Goal: Transaction & Acquisition: Purchase product/service

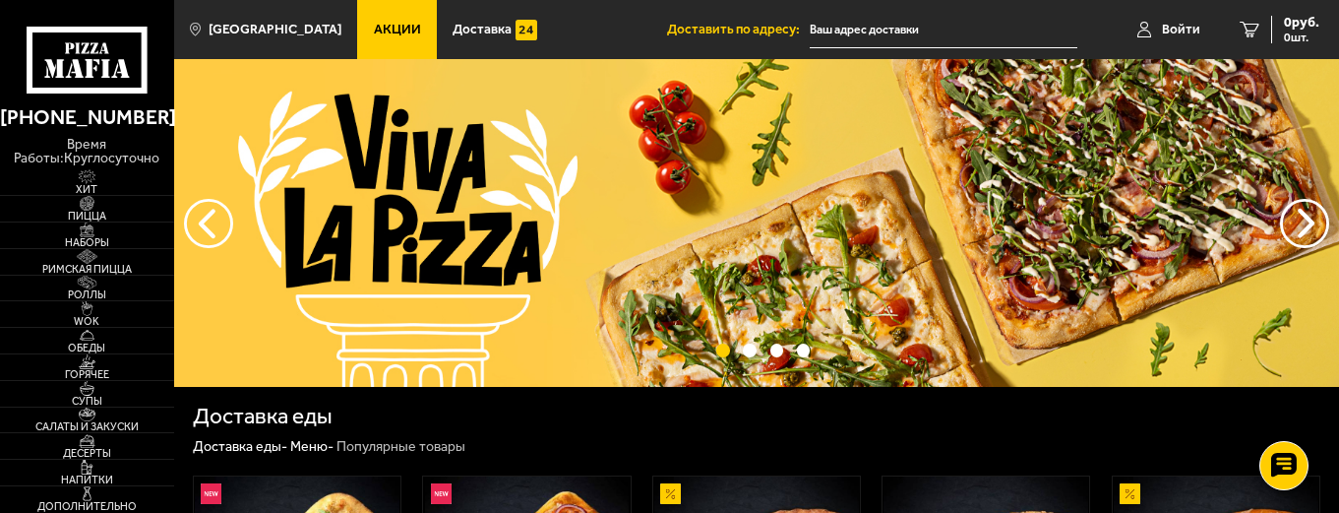
click at [395, 30] on link "Акции" at bounding box center [397, 29] width 80 height 59
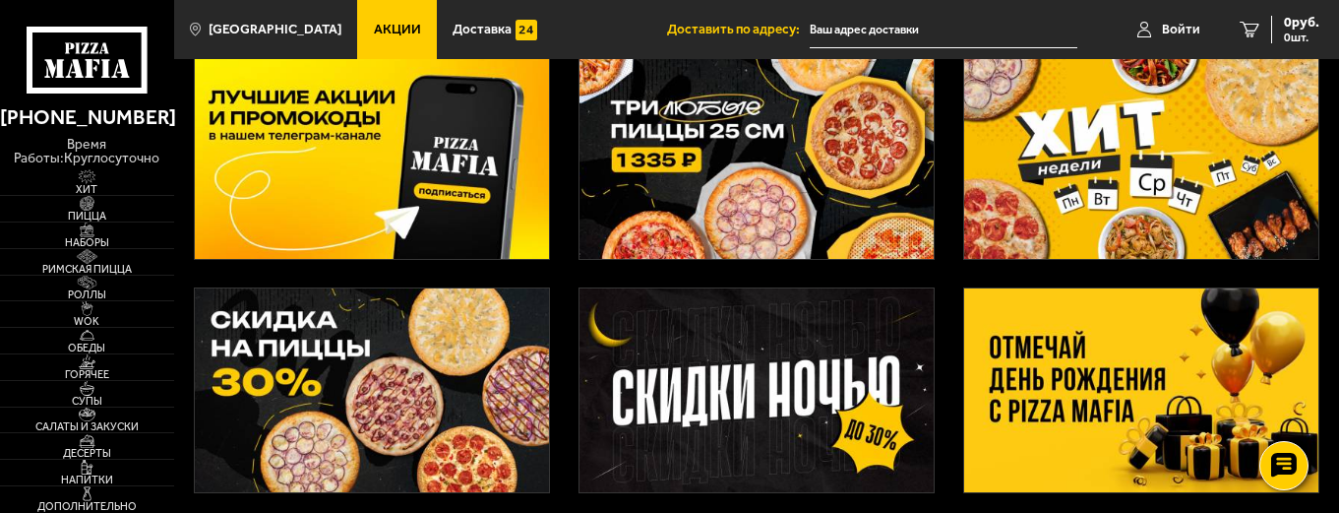
scroll to position [99, 0]
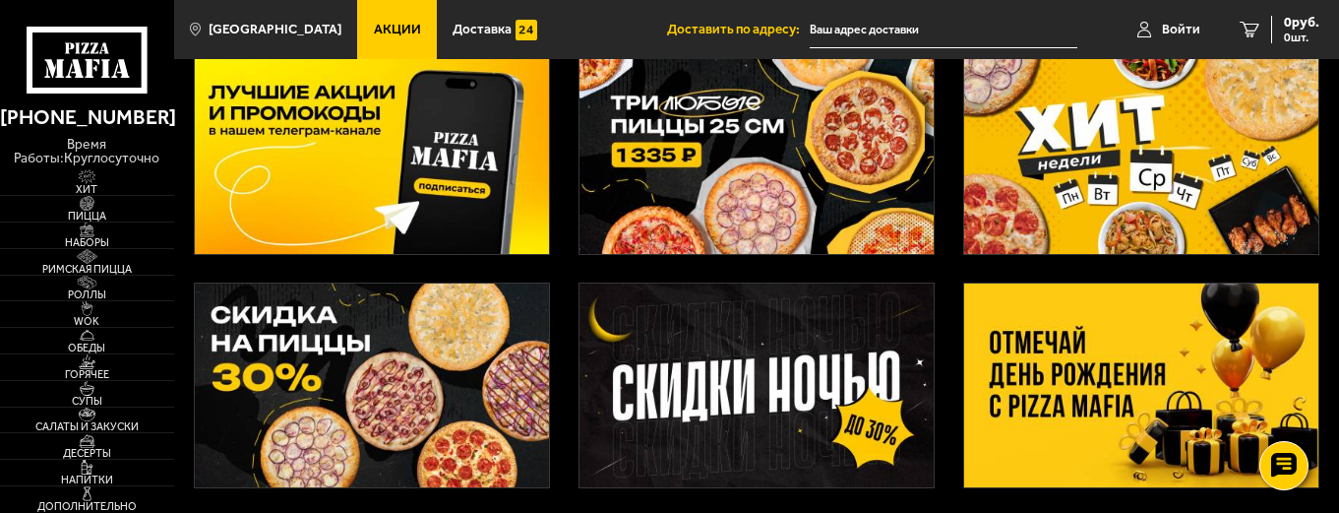
click at [673, 229] on img at bounding box center [756, 152] width 355 height 204
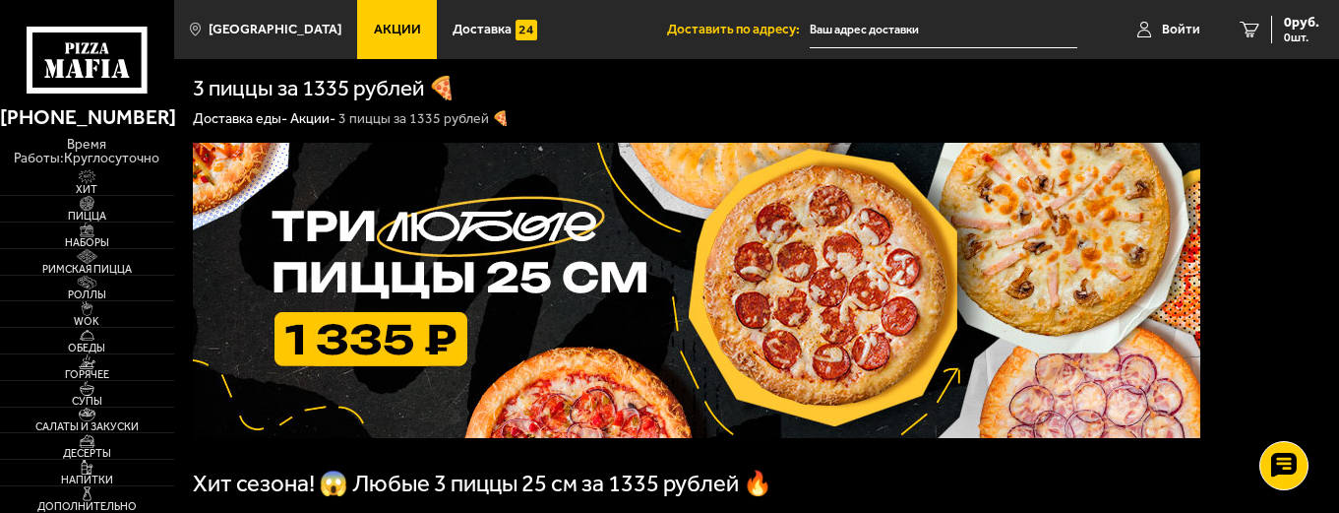
click at [376, 33] on span "Акции" at bounding box center [397, 30] width 47 height 14
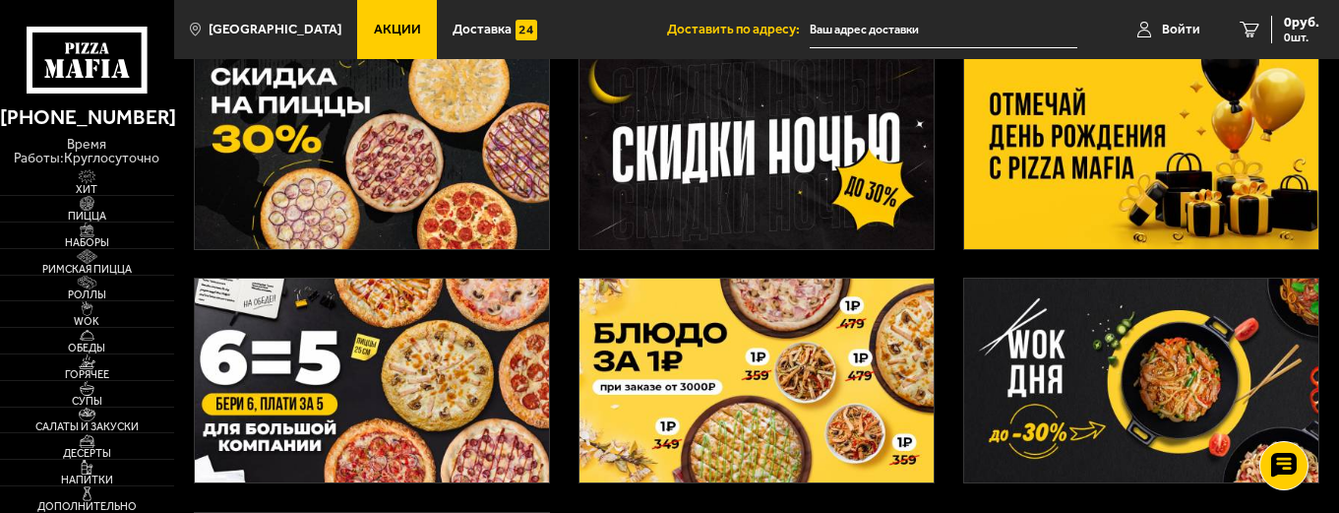
scroll to position [394, 0]
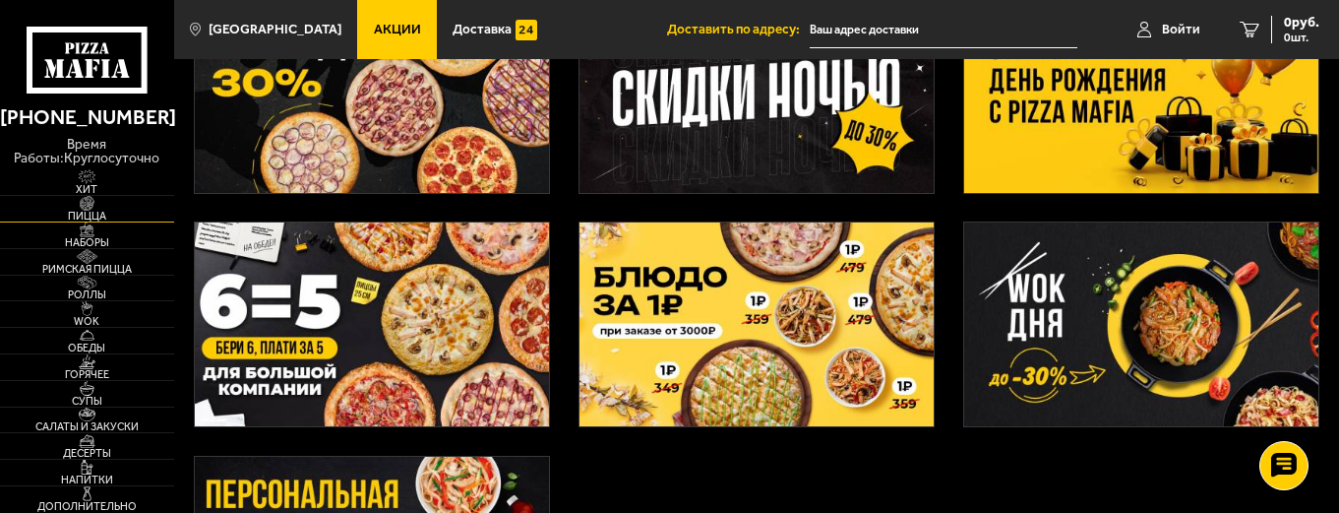
click at [107, 204] on img at bounding box center [86, 203] width 53 height 15
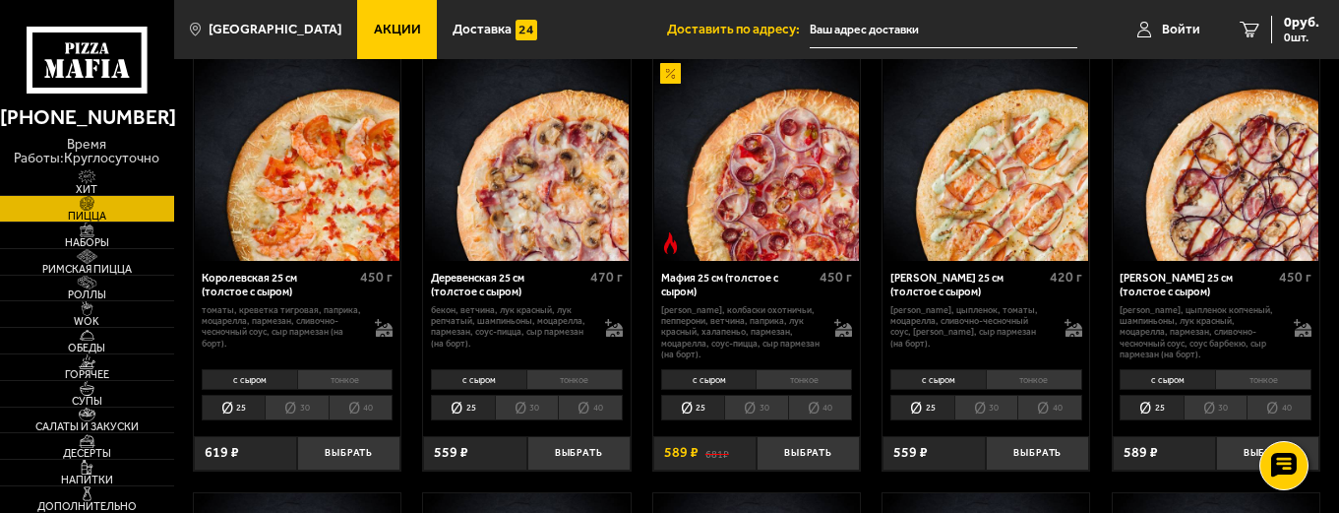
scroll to position [984, 0]
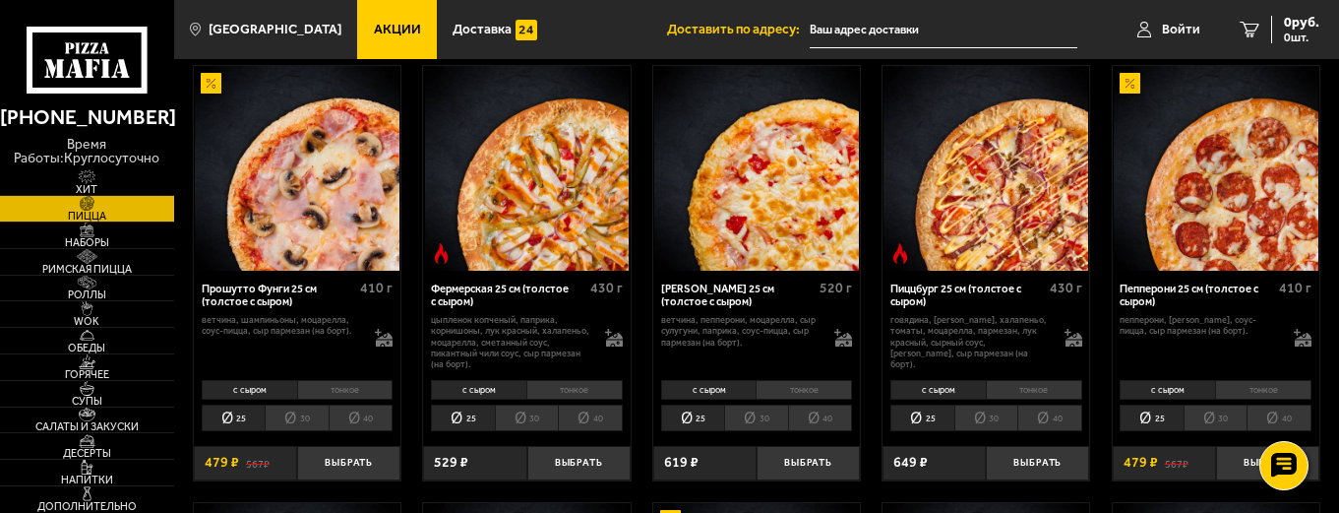
click at [374, 23] on span "Акции" at bounding box center [397, 30] width 47 height 14
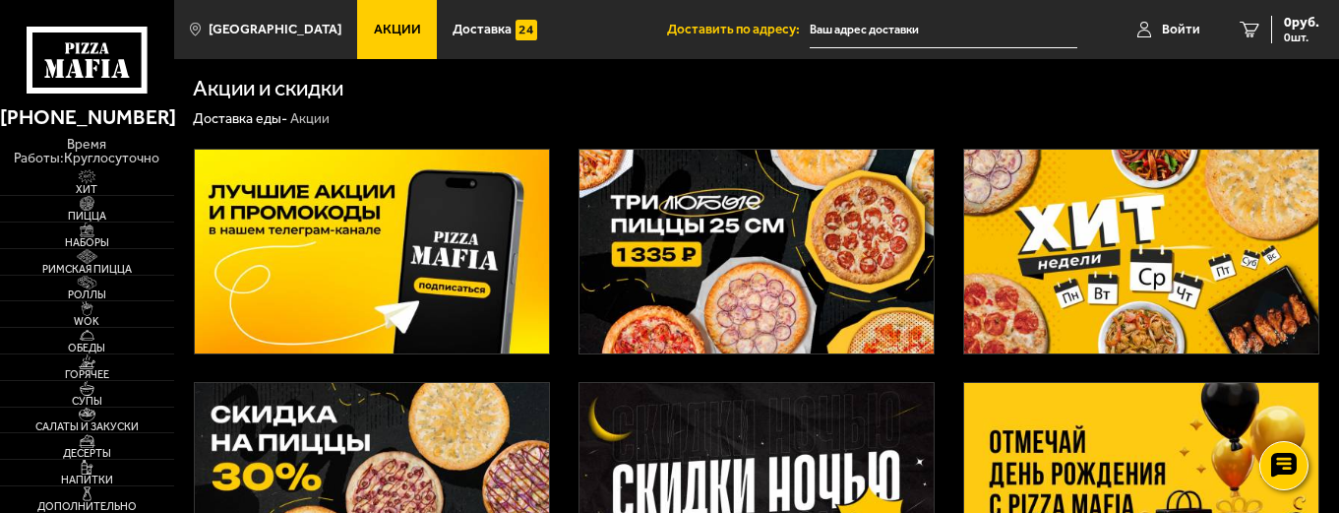
click at [401, 56] on link "Акции" at bounding box center [397, 29] width 80 height 59
click at [110, 184] on span "Хит" at bounding box center [87, 189] width 174 height 11
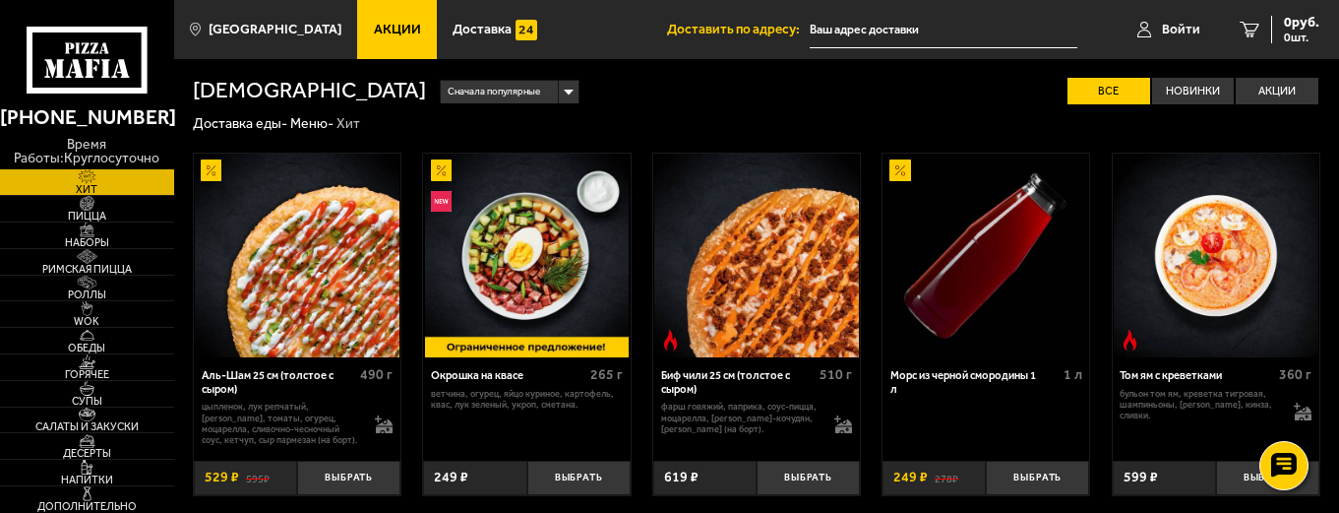
click at [128, 64] on icon at bounding box center [87, 60] width 120 height 67
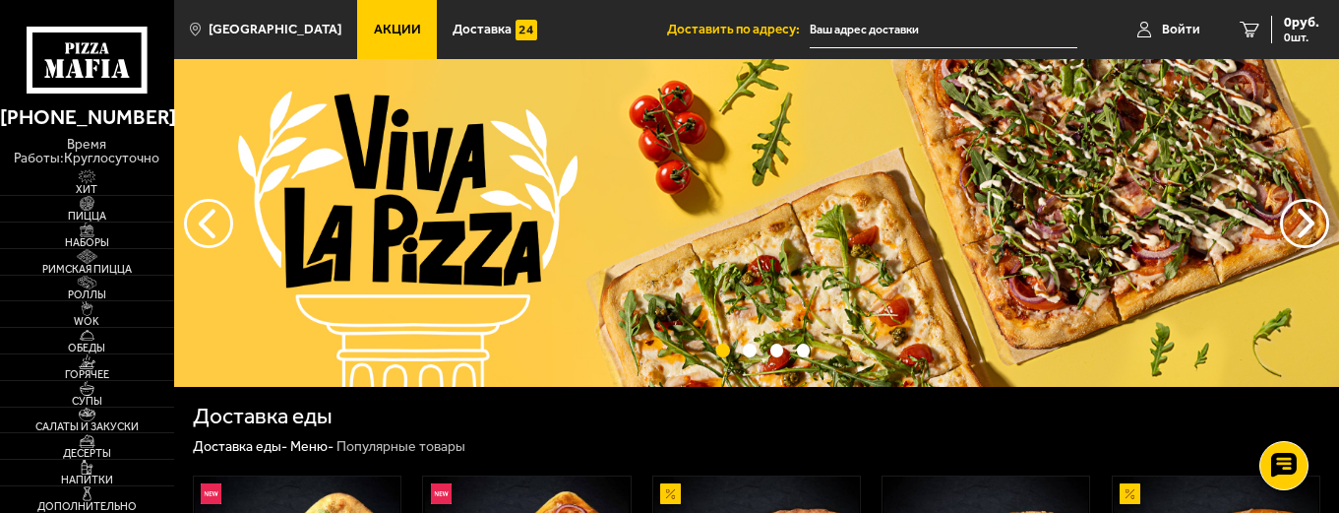
click at [385, 41] on link "Акции" at bounding box center [397, 29] width 80 height 59
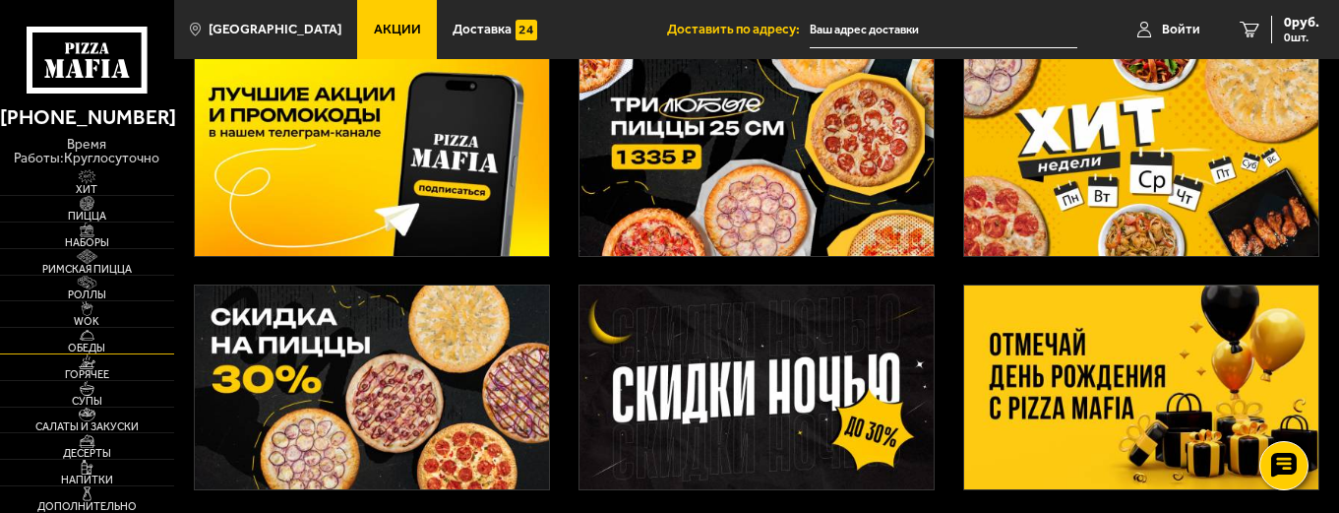
scroll to position [98, 0]
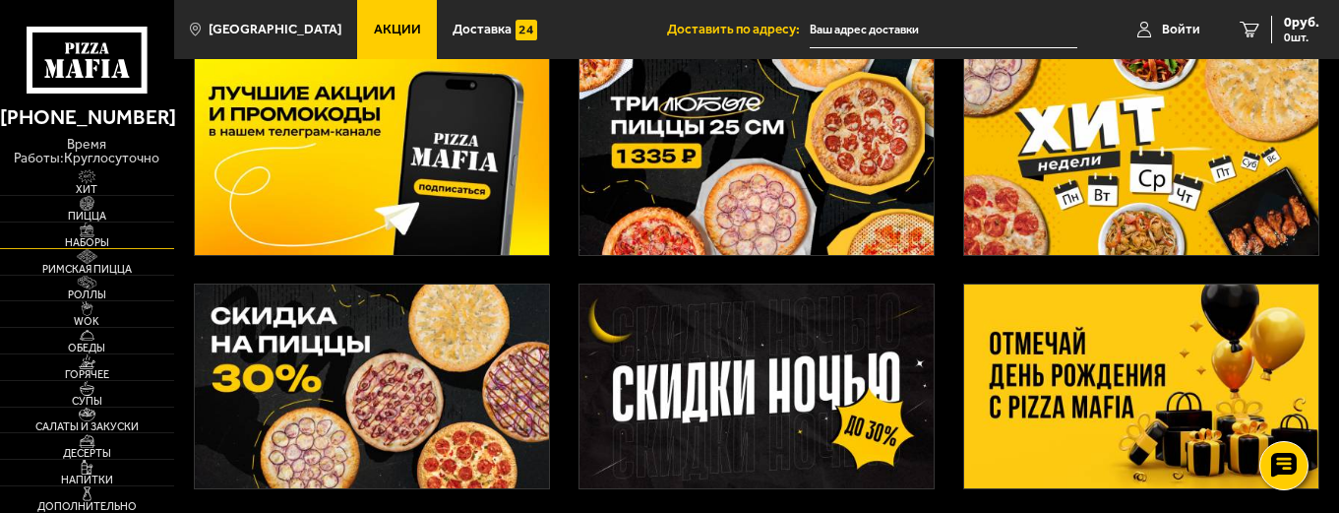
click at [99, 238] on span "Наборы" at bounding box center [87, 242] width 174 height 11
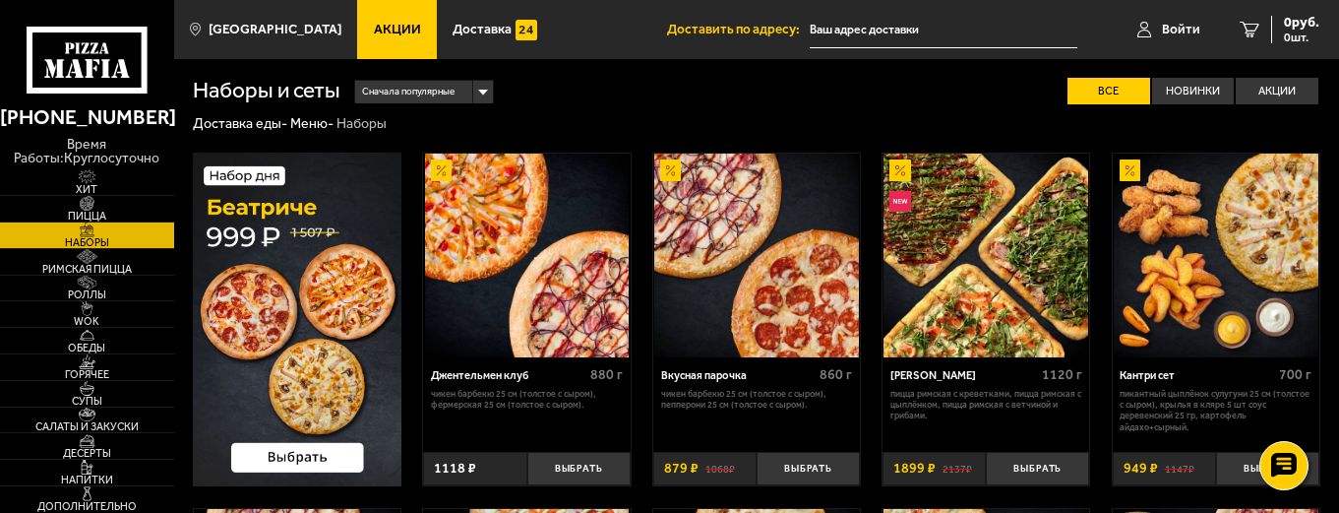
click at [376, 262] on img at bounding box center [297, 319] width 209 height 334
